Goal: Communication & Community: Participate in discussion

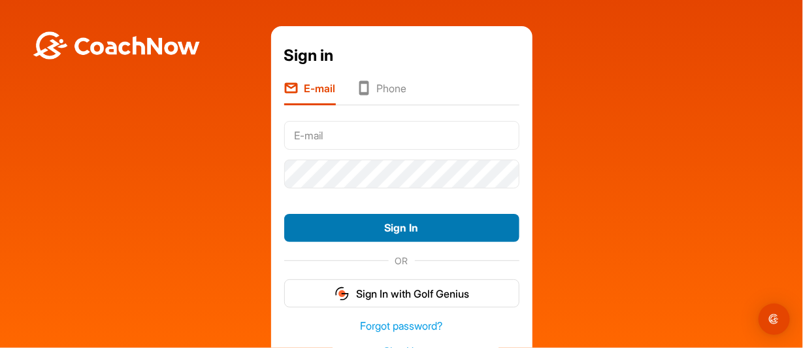
type input "[EMAIL_ADDRESS][DOMAIN_NAME]"
click at [393, 227] on button "Sign In" at bounding box center [401, 228] width 235 height 28
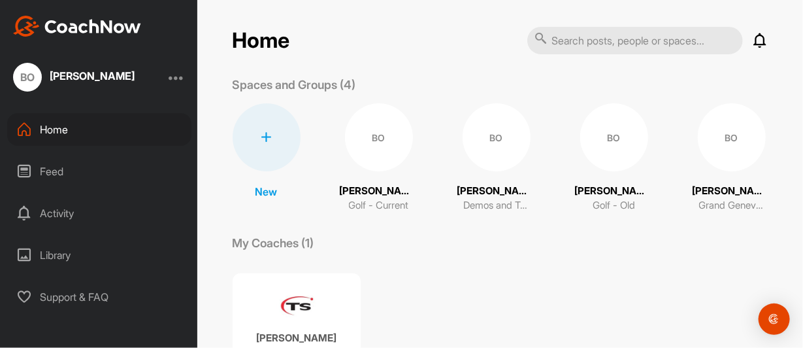
click at [53, 214] on div "Activity" at bounding box center [99, 213] width 184 height 33
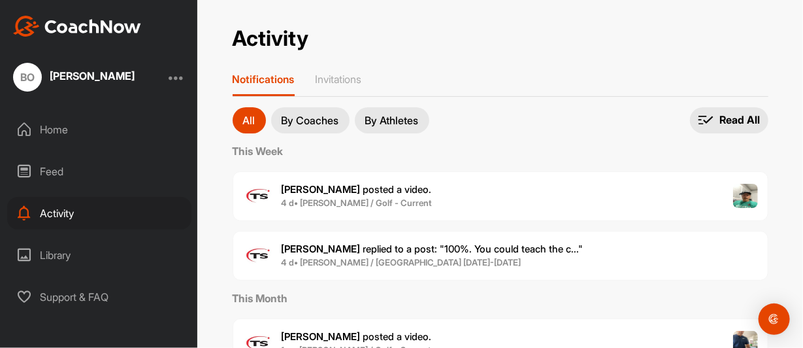
click at [52, 171] on div "Feed" at bounding box center [99, 171] width 184 height 33
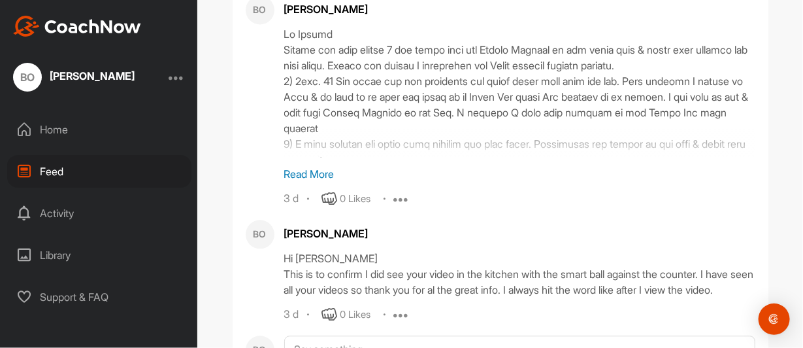
scroll to position [2745, 0]
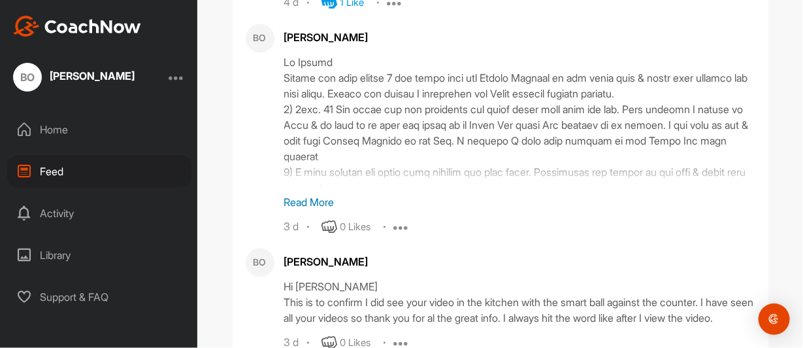
click at [319, 203] on p "Read More" at bounding box center [519, 202] width 471 height 16
click at [319, 185] on div at bounding box center [519, 119] width 471 height 131
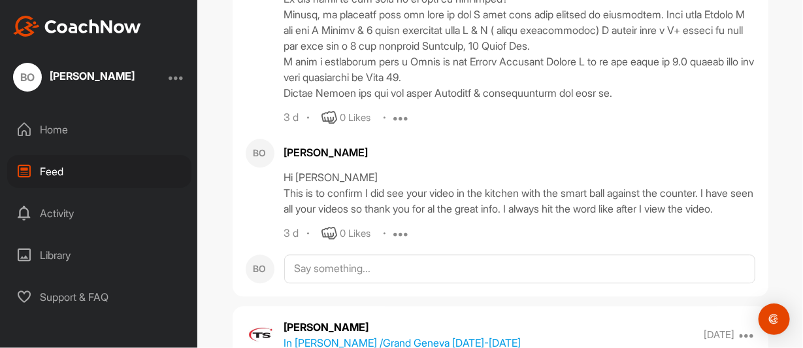
scroll to position [3007, 0]
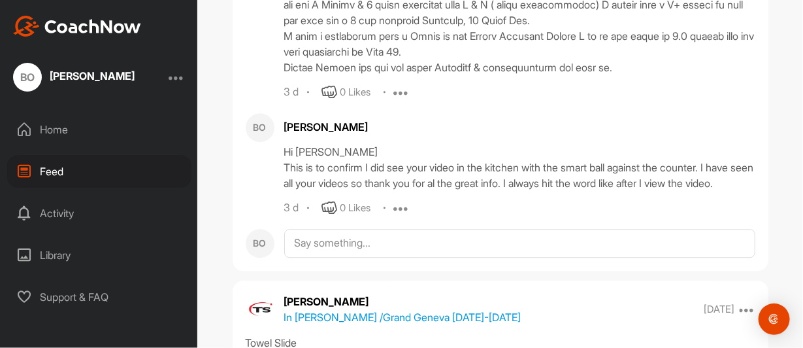
click at [175, 74] on div at bounding box center [177, 77] width 16 height 16
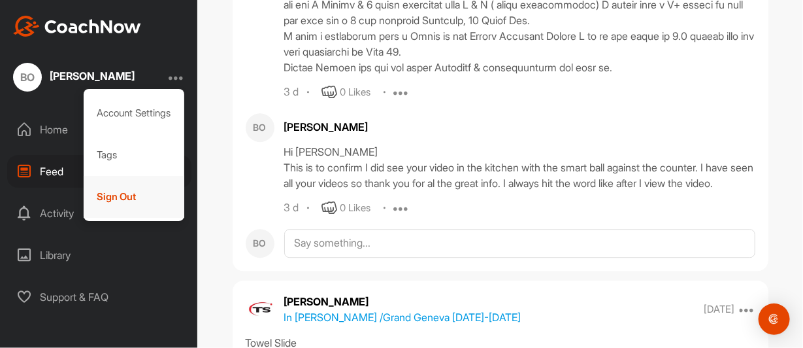
click at [115, 197] on div "Sign Out" at bounding box center [134, 197] width 101 height 42
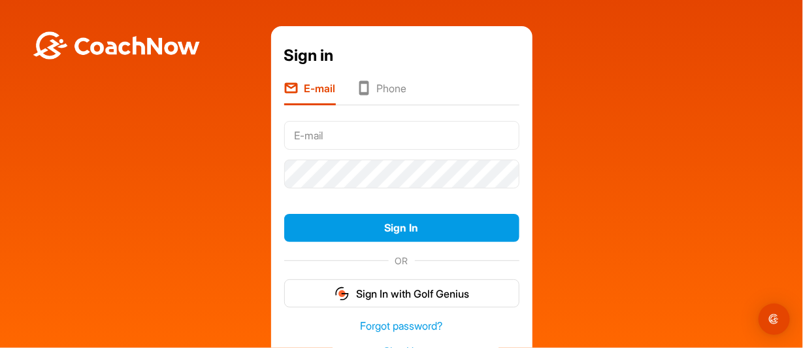
type input "[EMAIL_ADDRESS][DOMAIN_NAME]"
